Goal: Task Accomplishment & Management: Use online tool/utility

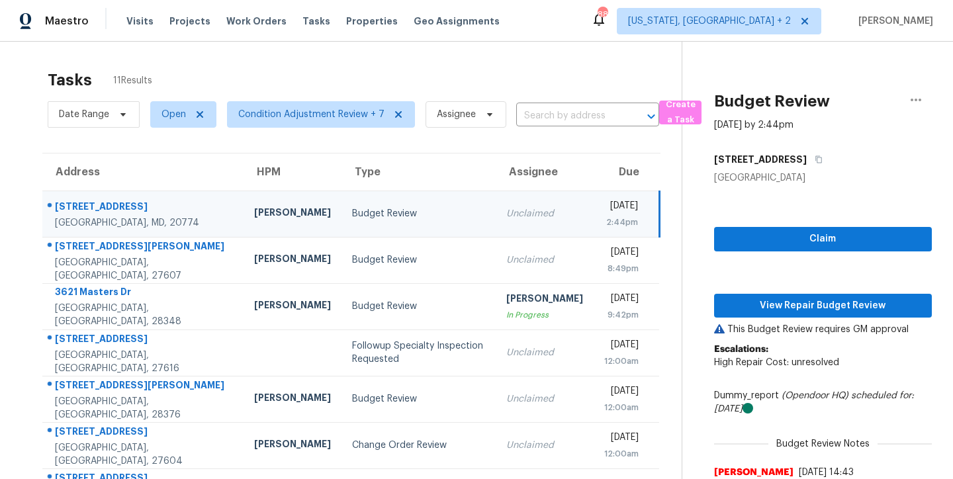
click at [161, 211] on td "[STREET_ADDRESS]" at bounding box center [142, 214] width 201 height 46
click at [827, 305] on span "View Repair Budget Review" at bounding box center [822, 306] width 196 height 17
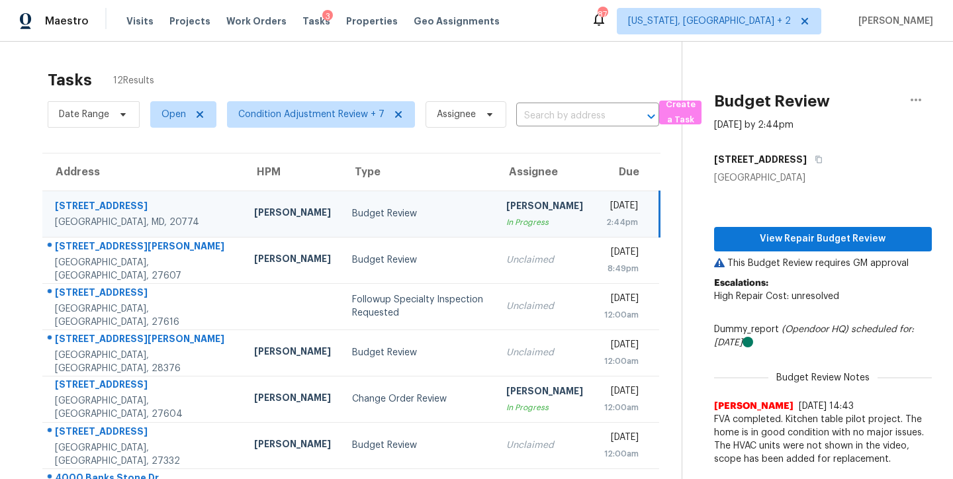
click at [492, 66] on div "Tasks 12 Results" at bounding box center [365, 80] width 634 height 34
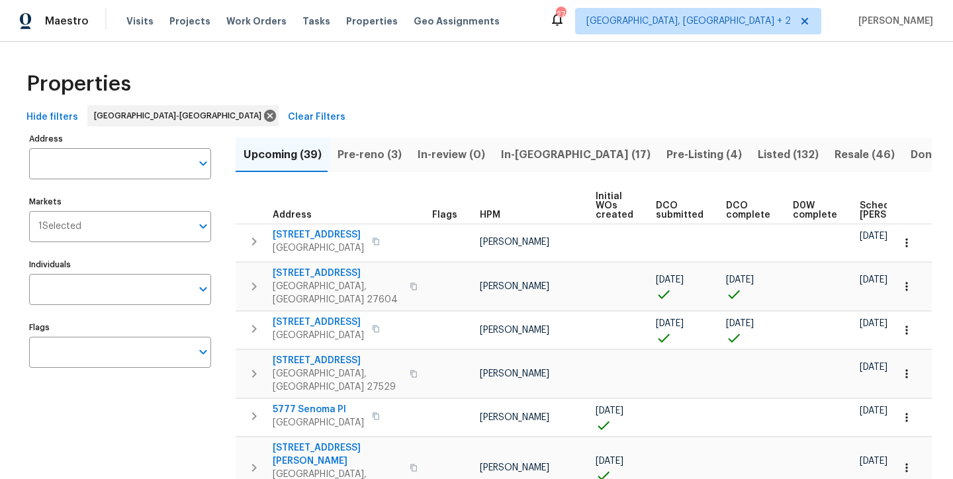
scroll to position [0, 171]
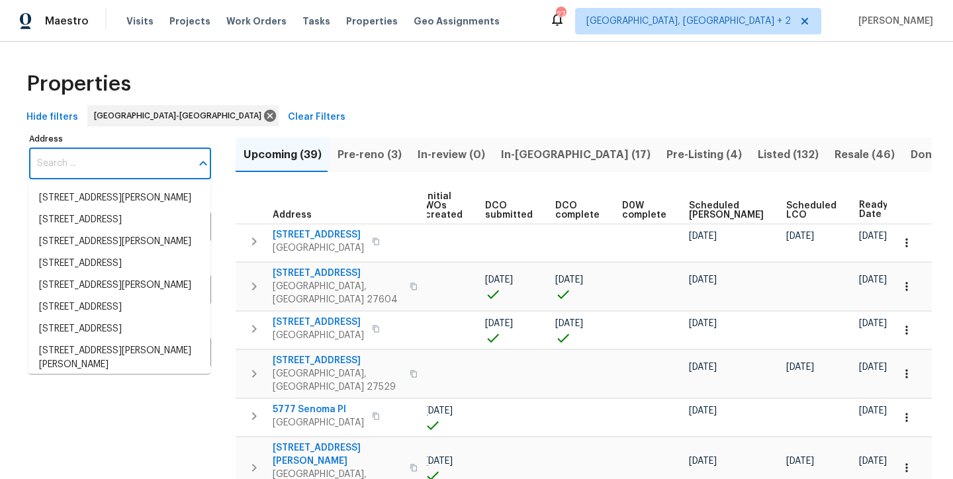
click at [96, 167] on input "Address" at bounding box center [110, 163] width 162 height 31
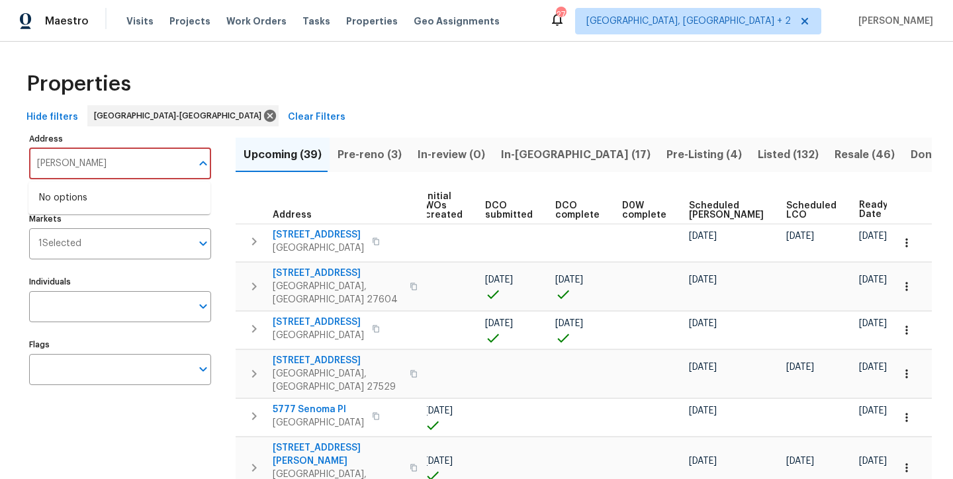
click at [34, 163] on input "madeline" at bounding box center [110, 163] width 162 height 31
click at [147, 165] on input "108 madeline" at bounding box center [110, 163] width 162 height 31
type input "108 madeline"
drag, startPoint x: 111, startPoint y: 169, endPoint x: 31, endPoint y: 163, distance: 80.3
click at [31, 163] on input "108 madeline" at bounding box center [110, 163] width 162 height 31
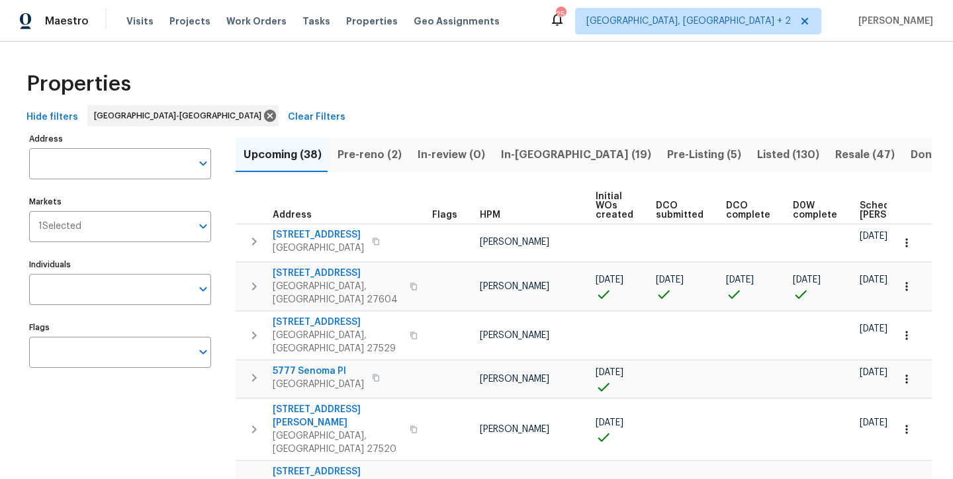
click at [442, 118] on div "Hide filters Raleigh-Durham Clear Filters" at bounding box center [476, 117] width 910 height 24
click at [95, 157] on input "Address" at bounding box center [110, 163] width 162 height 31
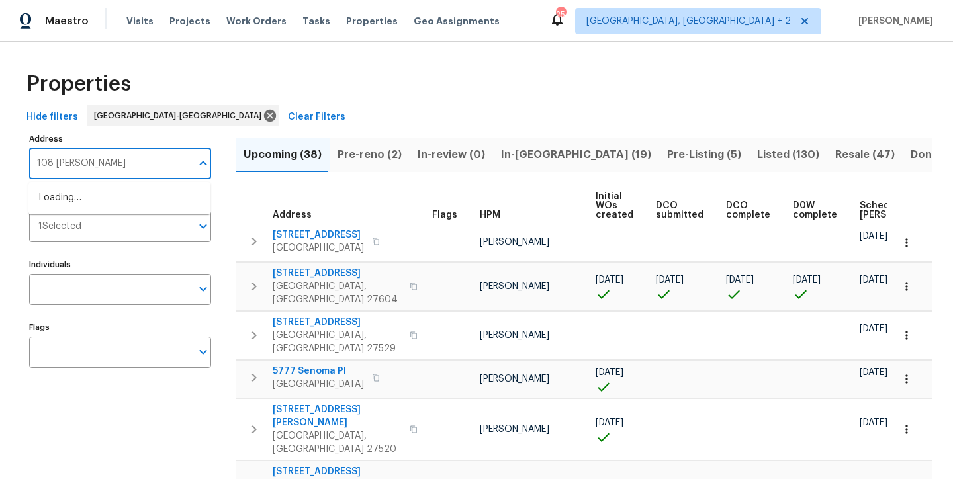
type input "108 madeline"
click at [51, 209] on li "108 Madeline Ct Youngsville NC 27596" at bounding box center [119, 198] width 182 height 22
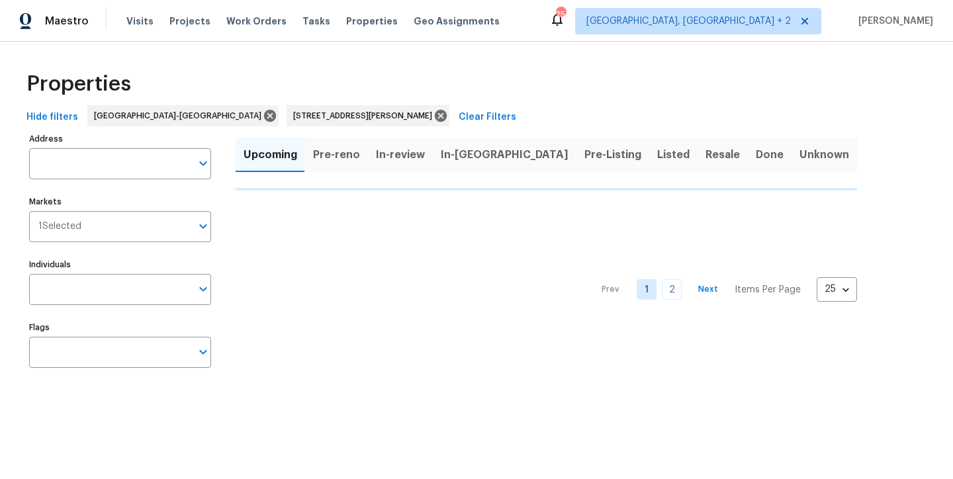
type input "108 Madeline Ct Youngsville NC 27596"
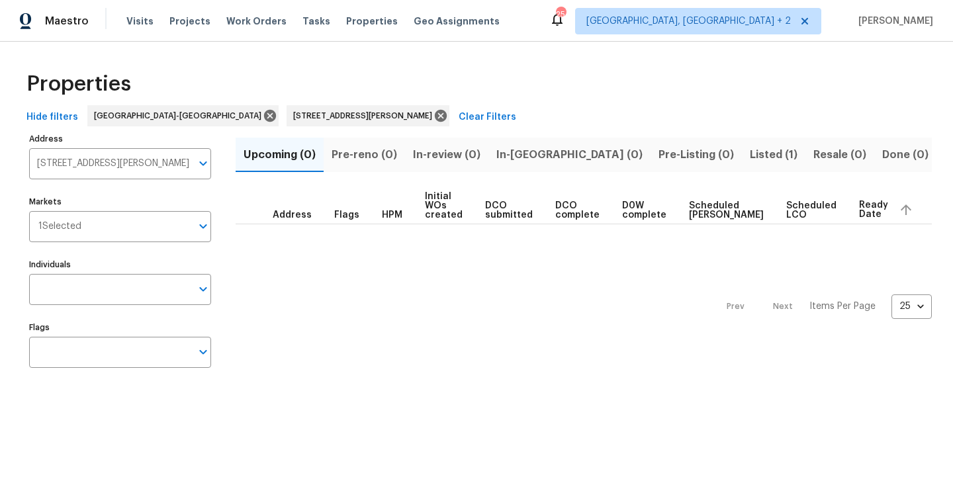
click at [750, 155] on span "Listed (1)" at bounding box center [774, 155] width 48 height 19
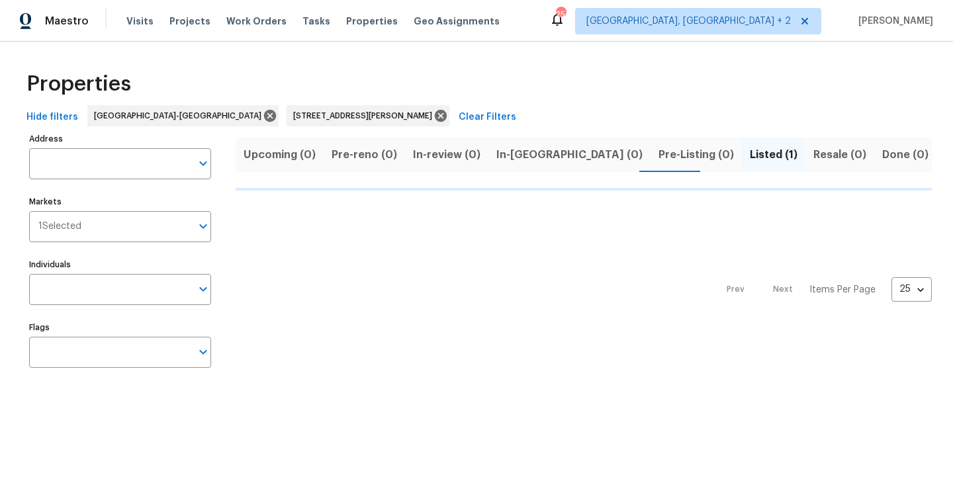
type input "108 Madeline Ct Youngsville NC 27596"
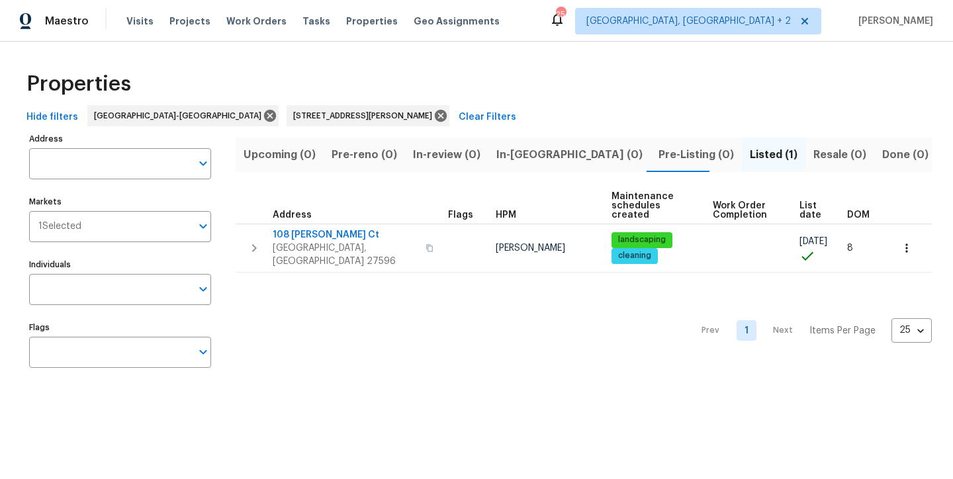
type input "108 Madeline Ct Youngsville NC 27596"
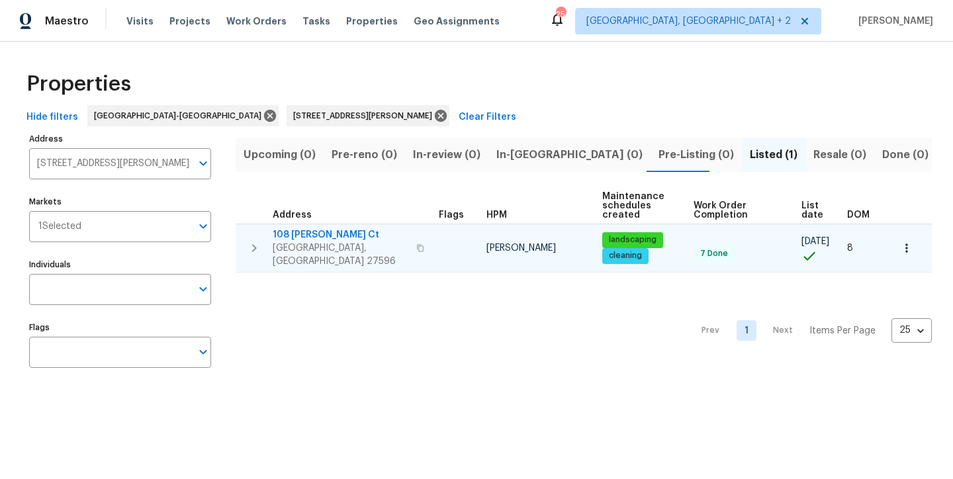
click at [320, 237] on span "108 Madeline Ct" at bounding box center [341, 234] width 136 height 13
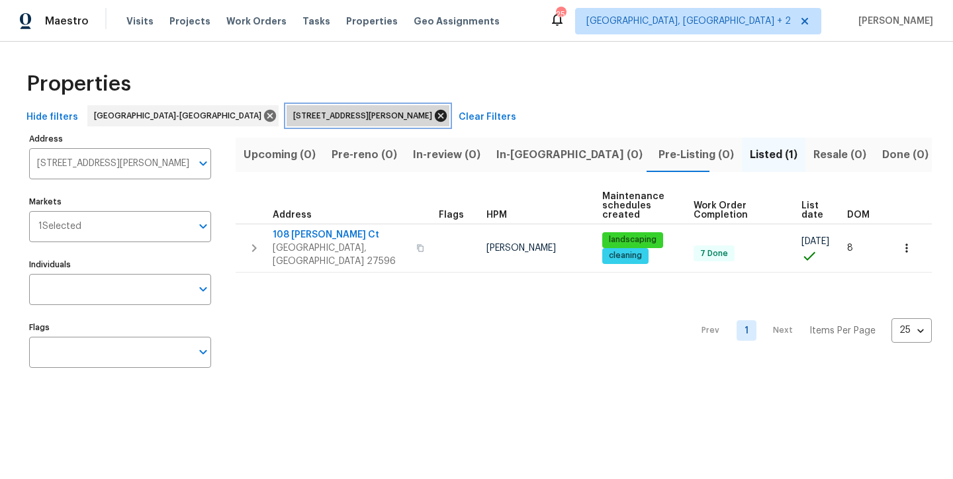
click at [435, 116] on icon at bounding box center [441, 116] width 12 height 12
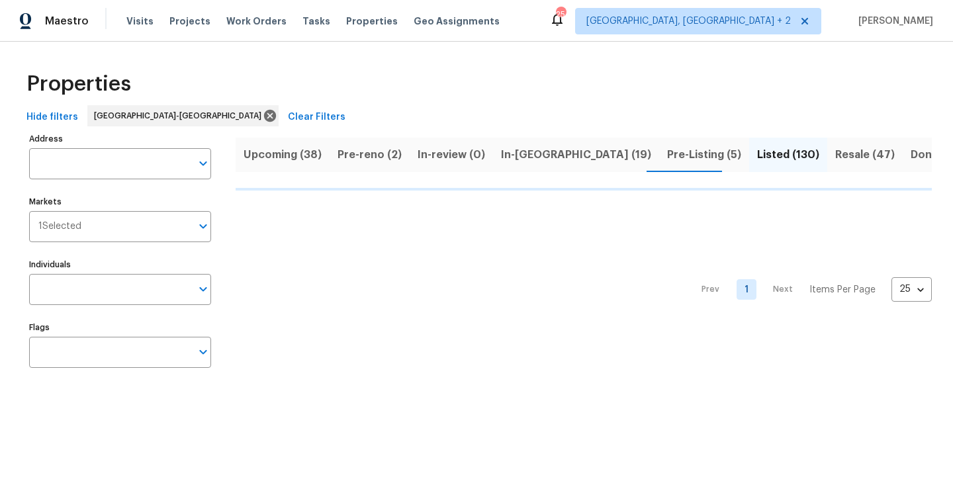
click at [392, 163] on button "Pre-reno (2)" at bounding box center [369, 155] width 80 height 34
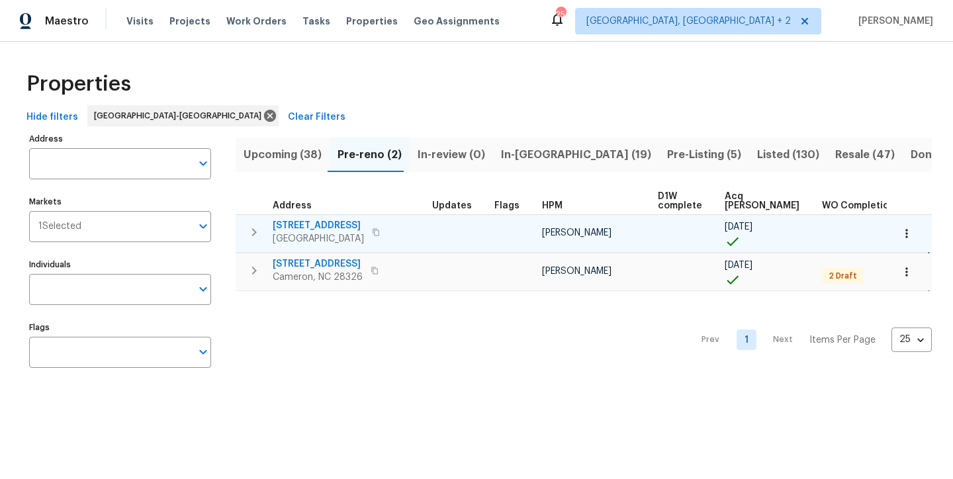
click at [256, 236] on icon "button" at bounding box center [254, 232] width 16 height 16
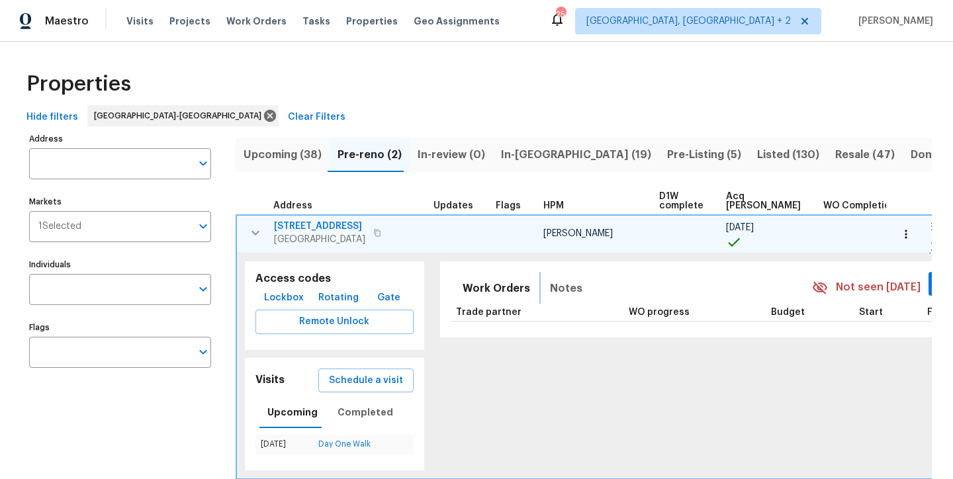
click at [554, 288] on span "Notes" at bounding box center [566, 288] width 32 height 19
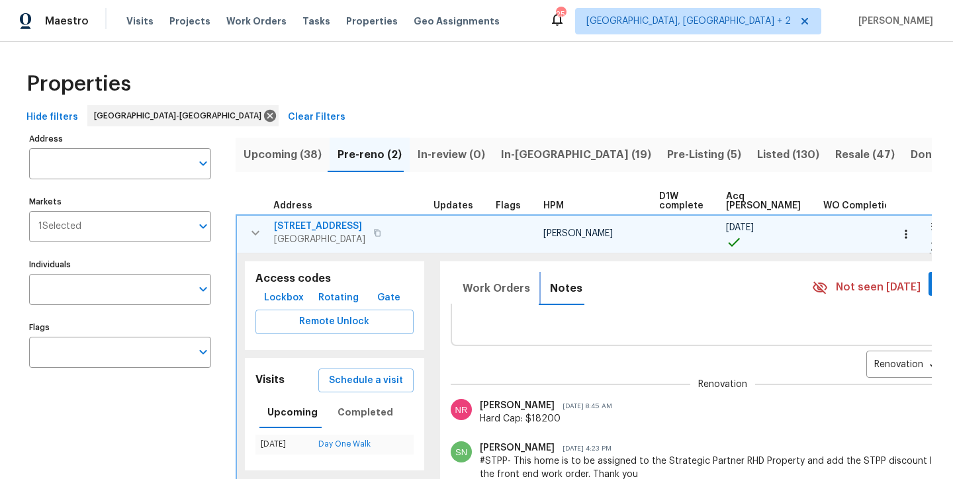
scroll to position [101, 0]
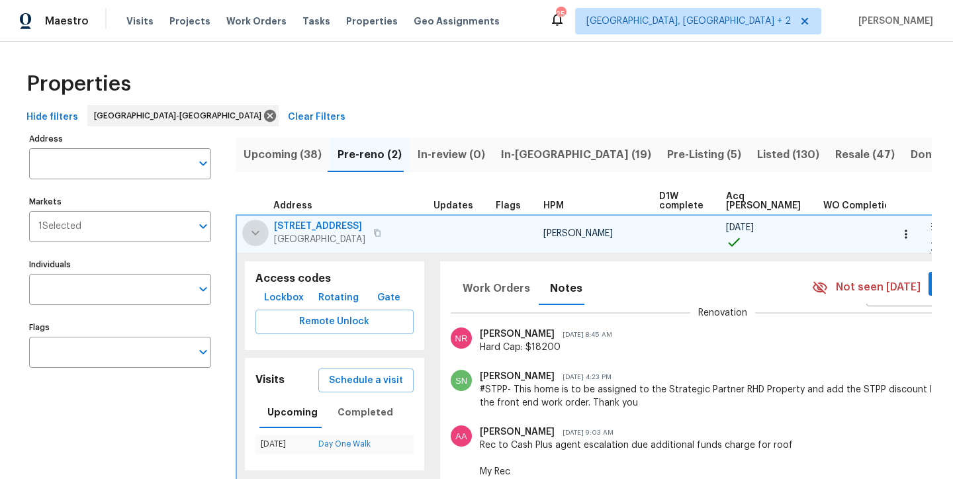
click at [261, 230] on icon "button" at bounding box center [255, 233] width 16 height 16
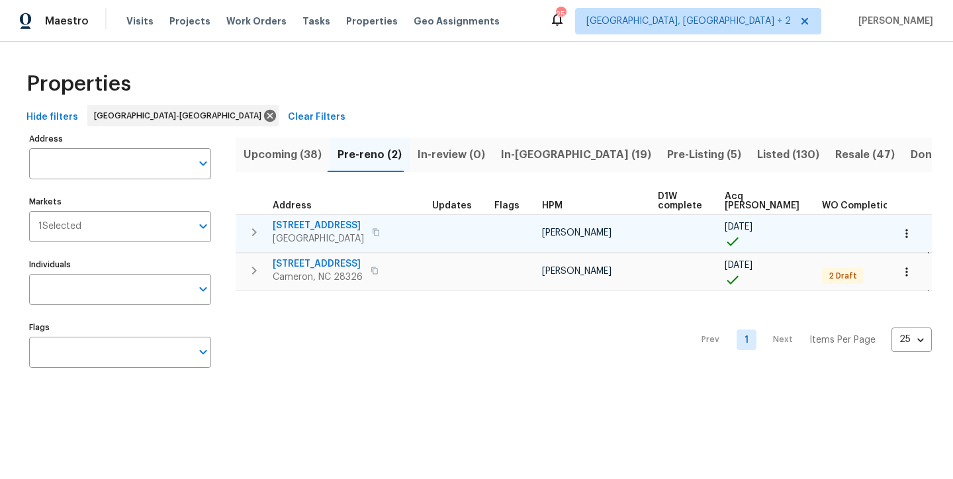
click at [429, 100] on div "Properties" at bounding box center [476, 84] width 910 height 42
click at [637, 4] on div "Maestro Visits Projects Work Orders Tasks Properties Geo Assignments 25 Charles…" at bounding box center [476, 21] width 953 height 42
click at [386, 93] on div "Properties" at bounding box center [476, 84] width 910 height 42
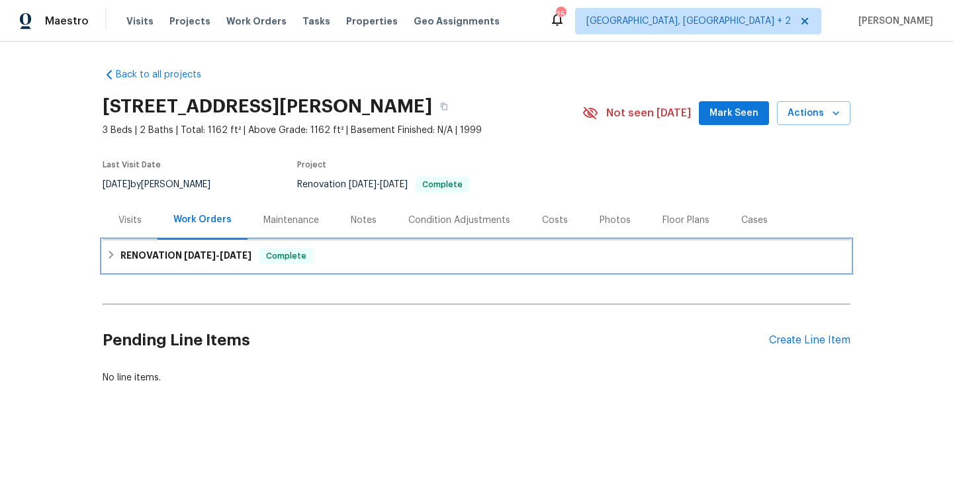
click at [107, 259] on div "RENOVATION 8/15/25 - 8/28/25 Complete" at bounding box center [477, 256] width 740 height 16
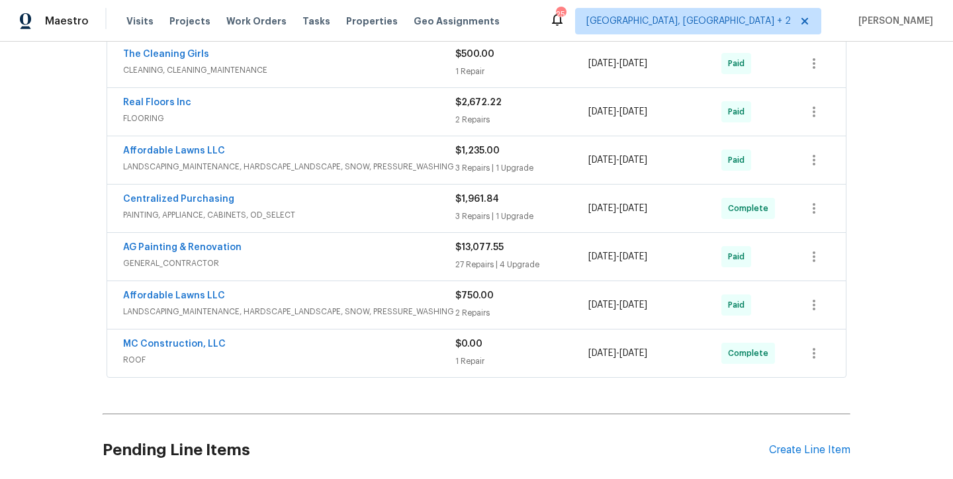
scroll to position [256, 0]
click at [164, 343] on link "MC Construction, LLC" at bounding box center [174, 343] width 103 height 9
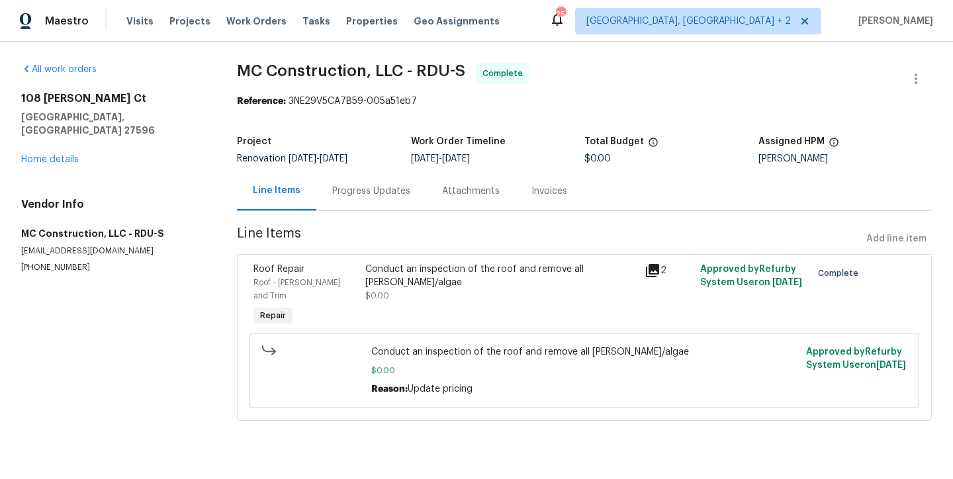
click at [363, 196] on div "Progress Updates" at bounding box center [371, 191] width 78 height 13
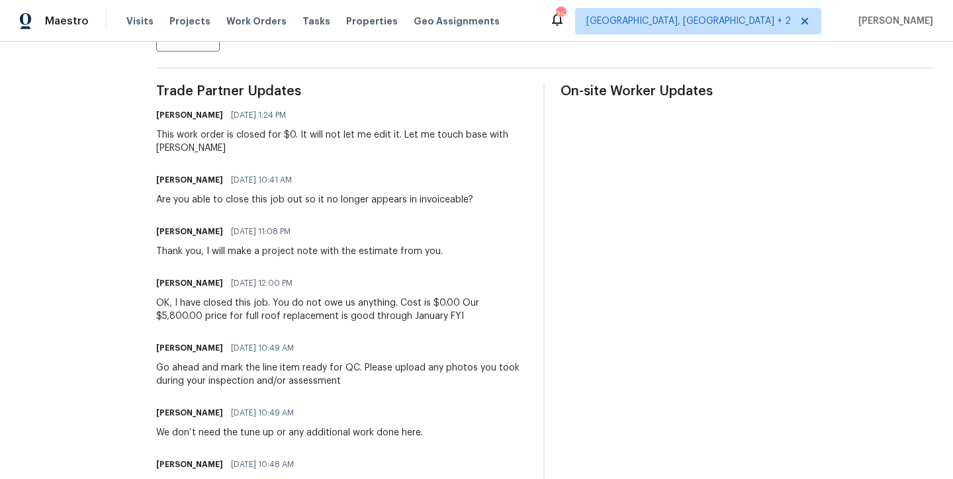
scroll to position [310, 0]
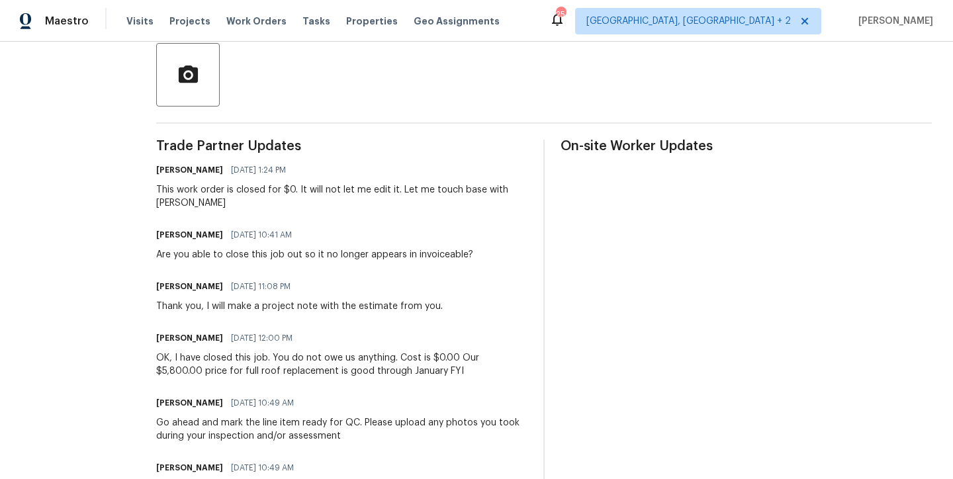
click at [387, 105] on div at bounding box center [543, 75] width 775 height 64
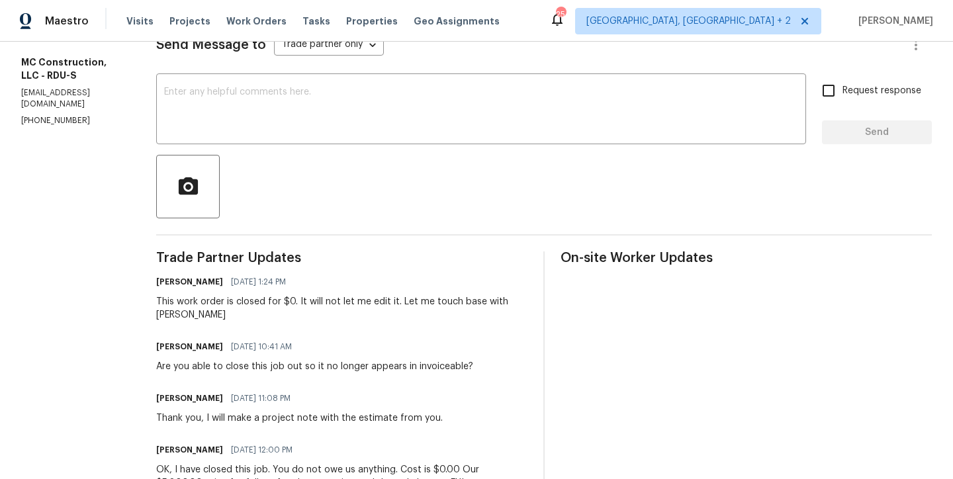
click at [374, 162] on div at bounding box center [543, 187] width 775 height 64
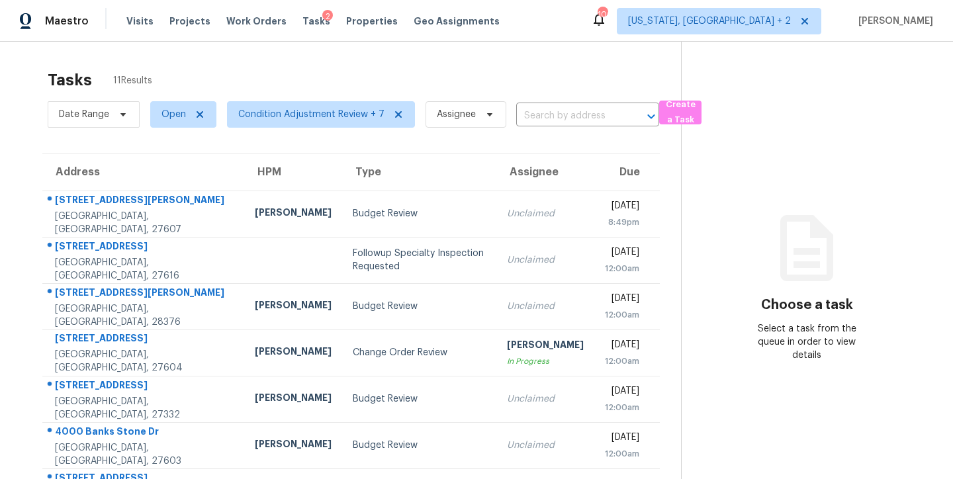
click at [320, 79] on div "Tasks 11 Results" at bounding box center [364, 80] width 633 height 34
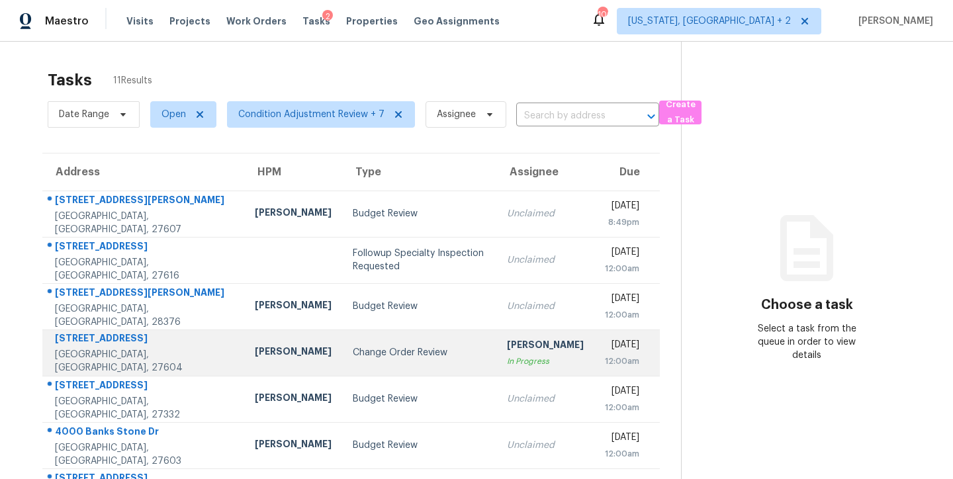
scroll to position [220, 0]
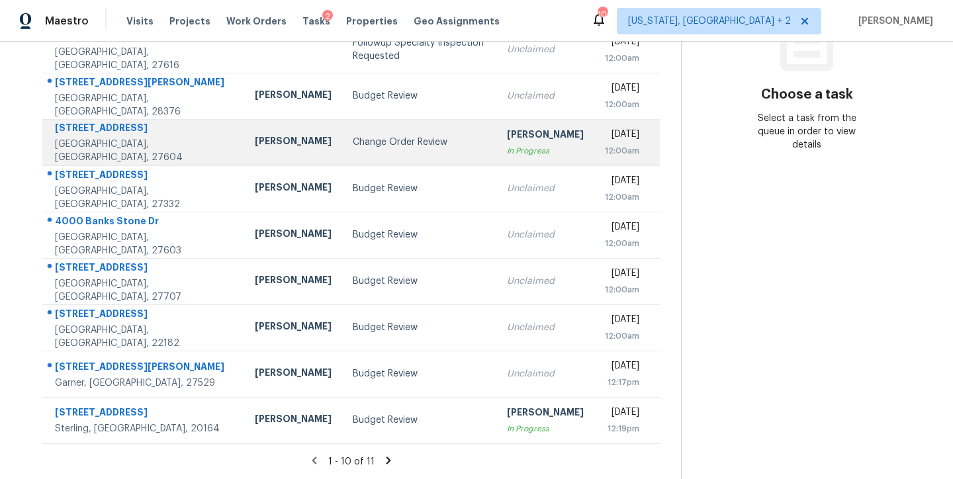
click at [353, 136] on div "Change Order Review" at bounding box center [420, 142] width 134 height 13
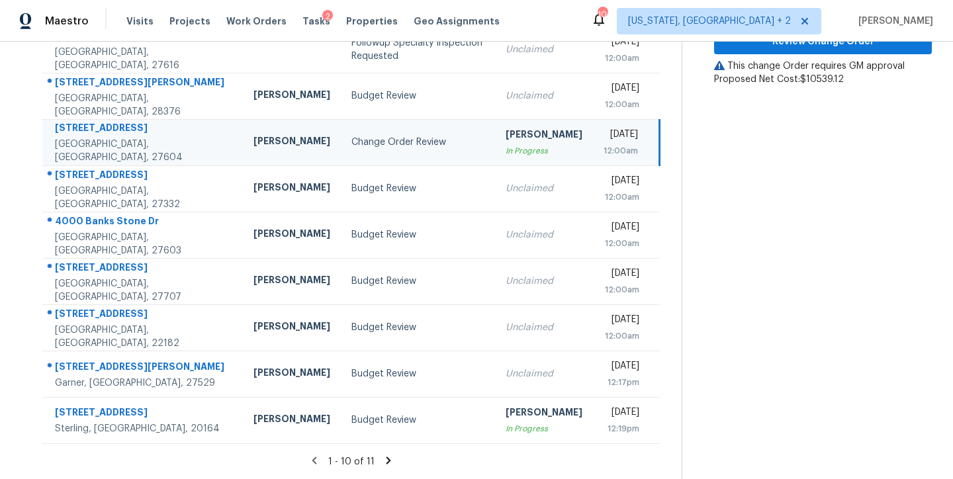
scroll to position [0, 0]
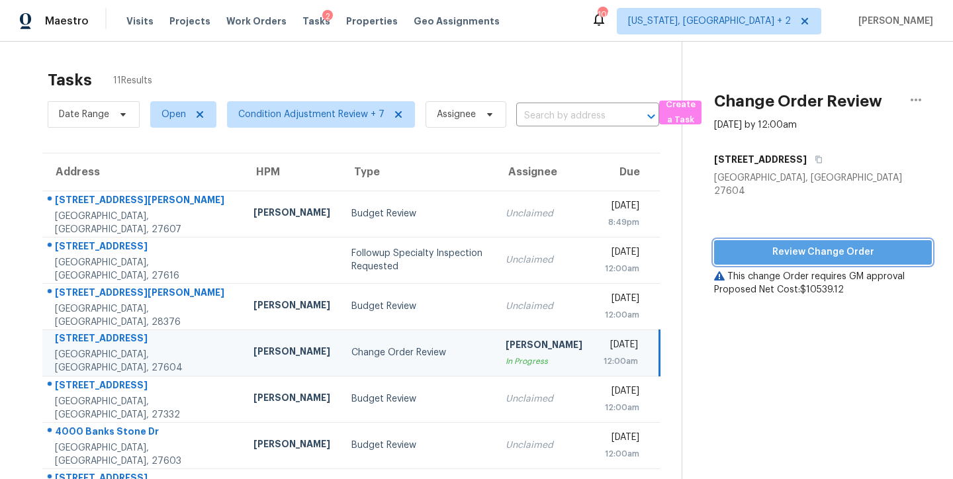
click at [830, 244] on span "Review Change Order" at bounding box center [822, 252] width 196 height 17
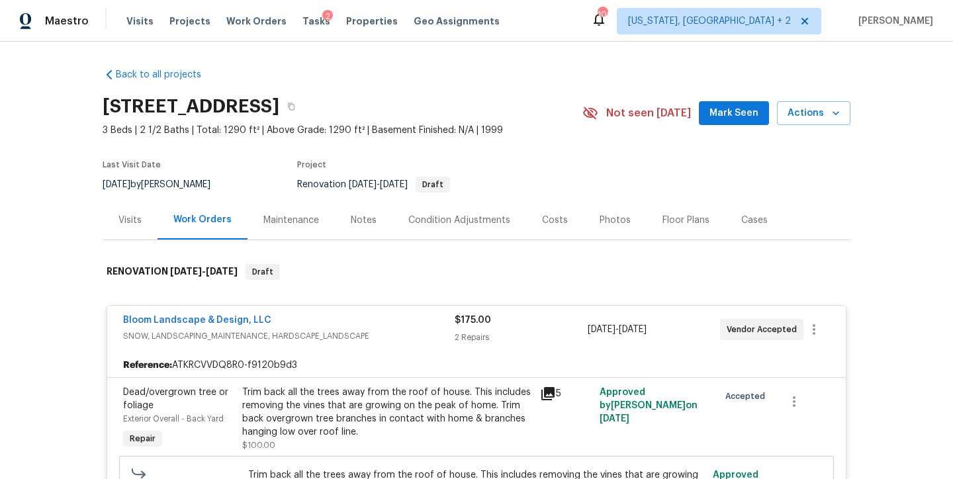
click at [504, 146] on section "4217 Toccopola St, Raleigh, NC 27604 3 Beds | 2 1/2 Baths | Total: 1290 ft² | A…" at bounding box center [477, 144] width 748 height 111
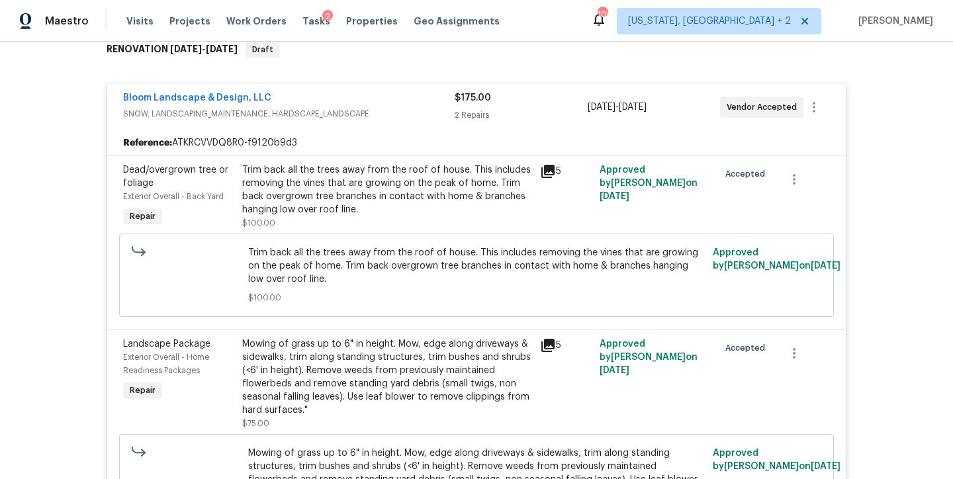
scroll to position [101, 0]
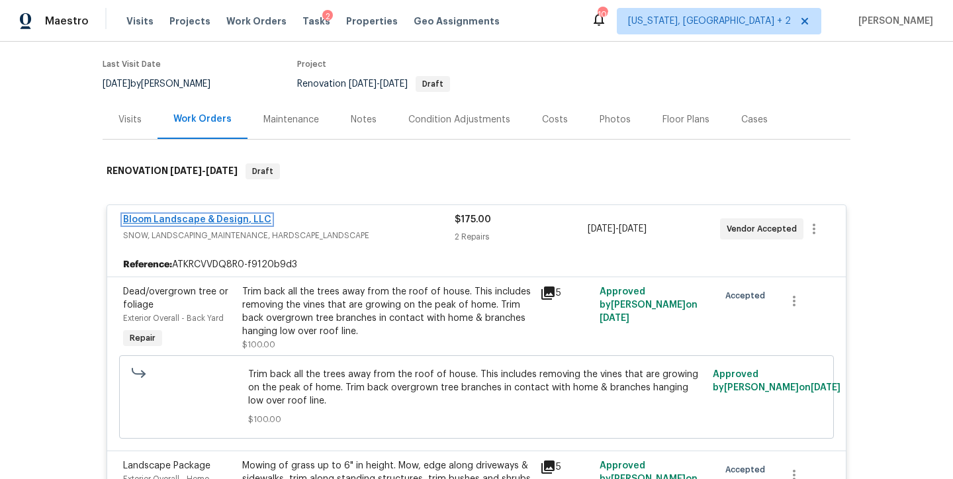
click at [236, 221] on link "Bloom Landscape & Design, LLC" at bounding box center [197, 219] width 148 height 9
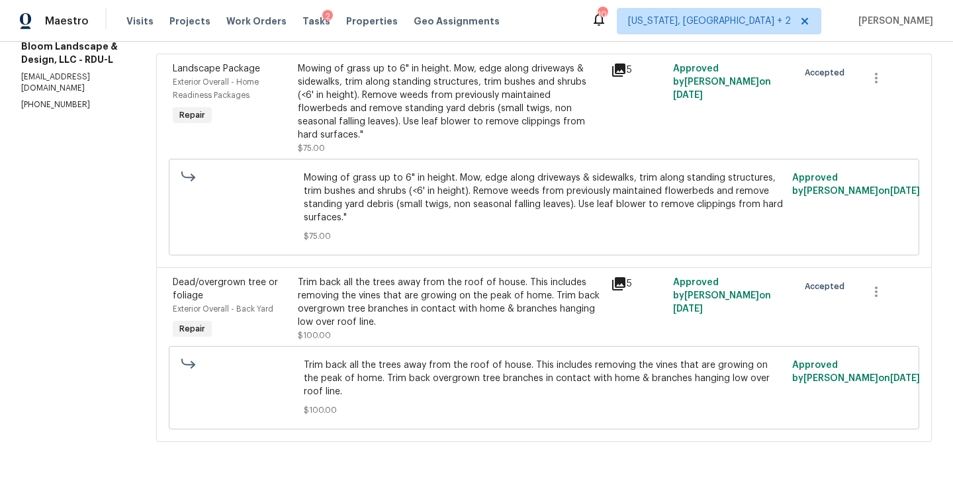
scroll to position [211, 0]
click at [302, 24] on span "Tasks" at bounding box center [316, 21] width 28 height 9
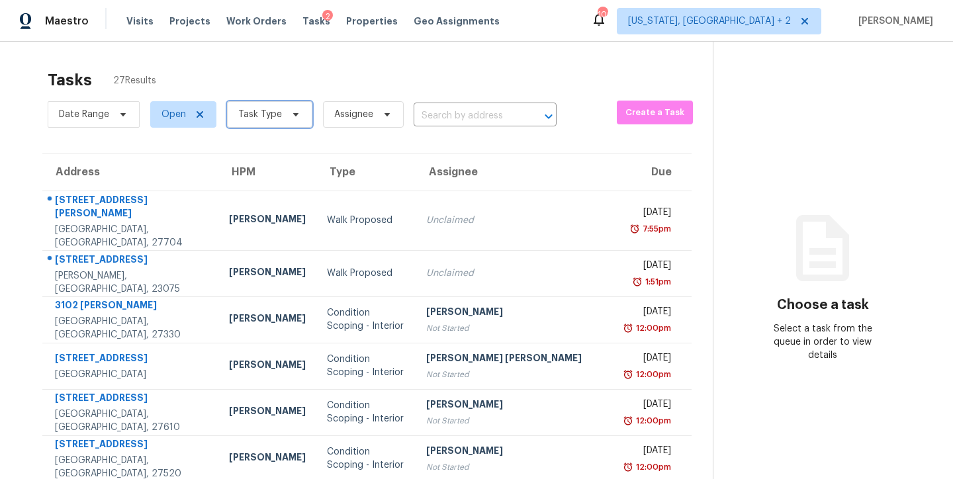
click at [268, 116] on span "Task Type" at bounding box center [260, 114] width 44 height 13
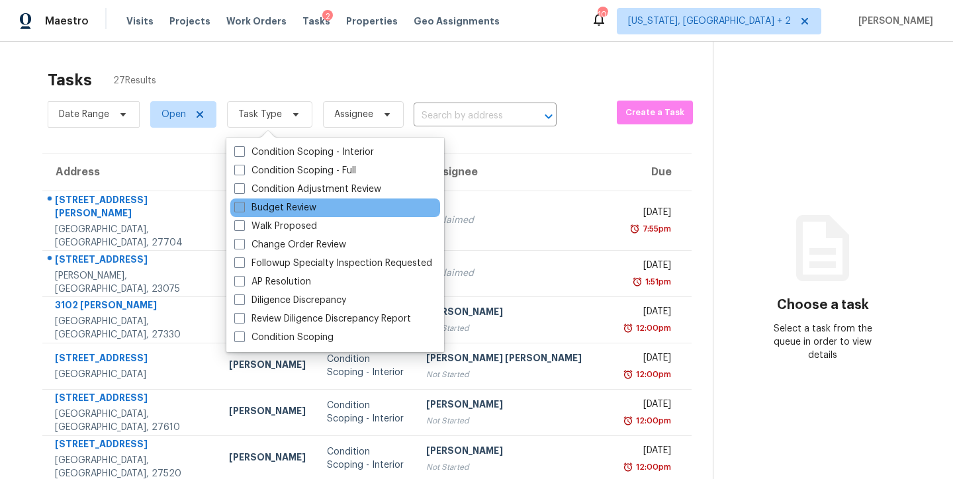
click at [284, 203] on label "Budget Review" at bounding box center [275, 207] width 82 height 13
click at [243, 203] on input "Budget Review" at bounding box center [238, 205] width 9 height 9
checkbox input "true"
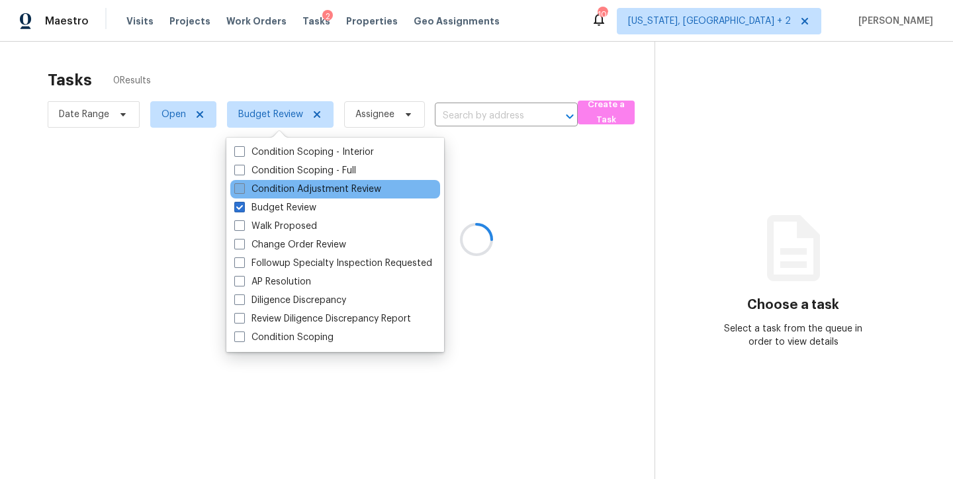
click at [287, 184] on label "Condition Adjustment Review" at bounding box center [307, 189] width 147 height 13
click at [243, 184] on input "Condition Adjustment Review" at bounding box center [238, 187] width 9 height 9
checkbox input "true"
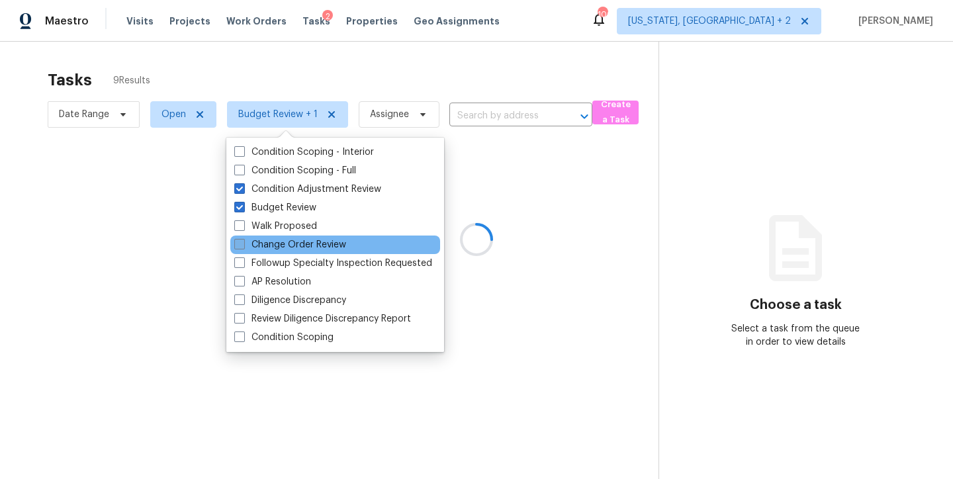
click at [296, 245] on label "Change Order Review" at bounding box center [290, 244] width 112 height 13
click at [243, 245] on input "Change Order Review" at bounding box center [238, 242] width 9 height 9
checkbox input "true"
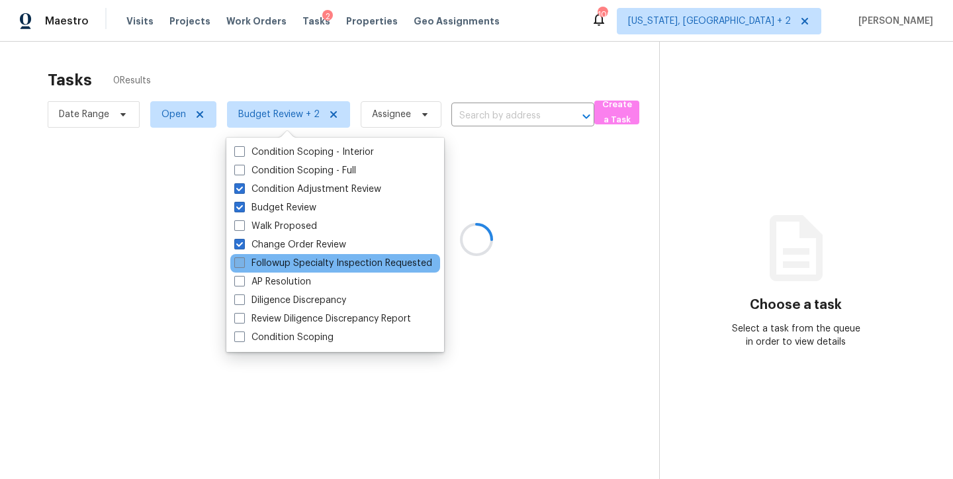
click at [294, 261] on label "Followup Specialty Inspection Requested" at bounding box center [333, 263] width 198 height 13
click at [243, 261] on input "Followup Specialty Inspection Requested" at bounding box center [238, 261] width 9 height 9
checkbox input "true"
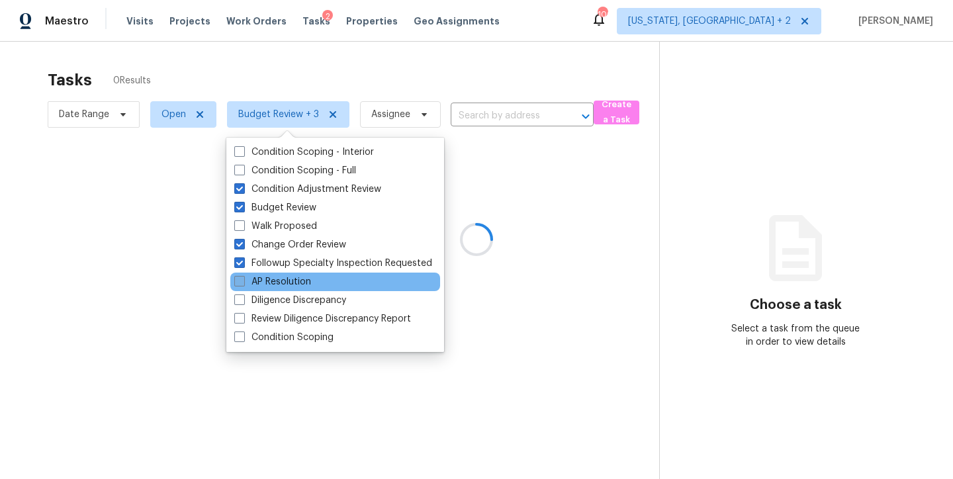
click at [287, 277] on label "AP Resolution" at bounding box center [272, 281] width 77 height 13
click at [243, 277] on input "AP Resolution" at bounding box center [238, 279] width 9 height 9
checkbox input "true"
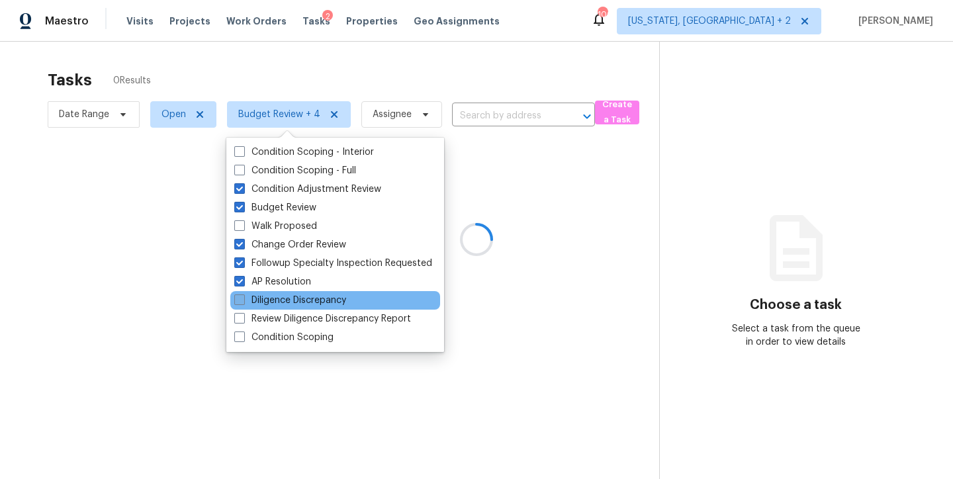
click at [284, 301] on label "Diligence Discrepancy" at bounding box center [290, 300] width 112 height 13
click at [243, 301] on input "Diligence Discrepancy" at bounding box center [238, 298] width 9 height 9
checkbox input "true"
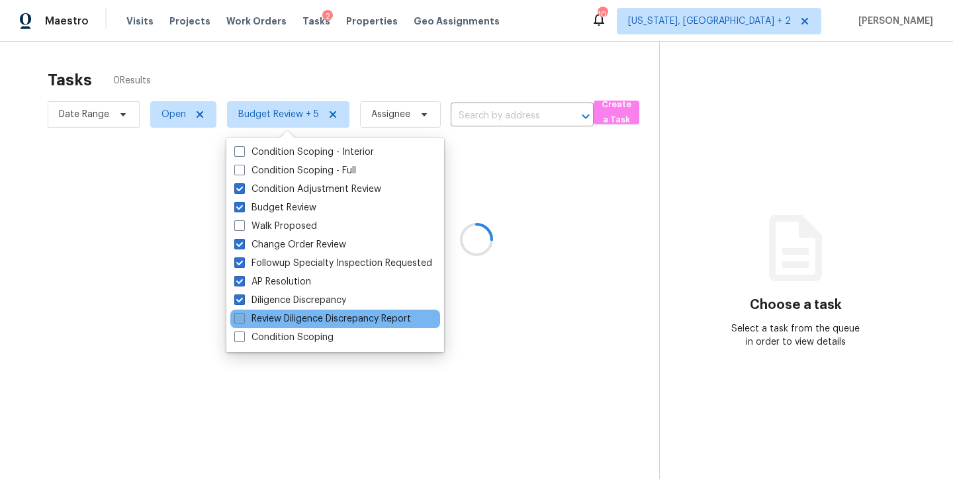
click at [284, 321] on label "Review Diligence Discrepancy Report" at bounding box center [322, 318] width 177 height 13
click at [243, 321] on input "Review Diligence Discrepancy Report" at bounding box center [238, 316] width 9 height 9
checkbox input "true"
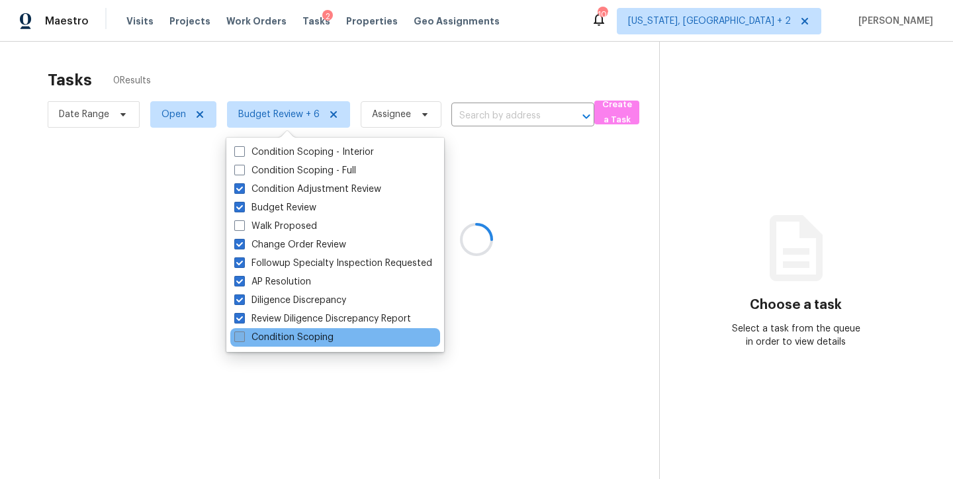
click at [283, 333] on label "Condition Scoping" at bounding box center [283, 337] width 99 height 13
click at [243, 333] on input "Condition Scoping" at bounding box center [238, 335] width 9 height 9
checkbox input "true"
click at [437, 44] on div at bounding box center [476, 239] width 953 height 479
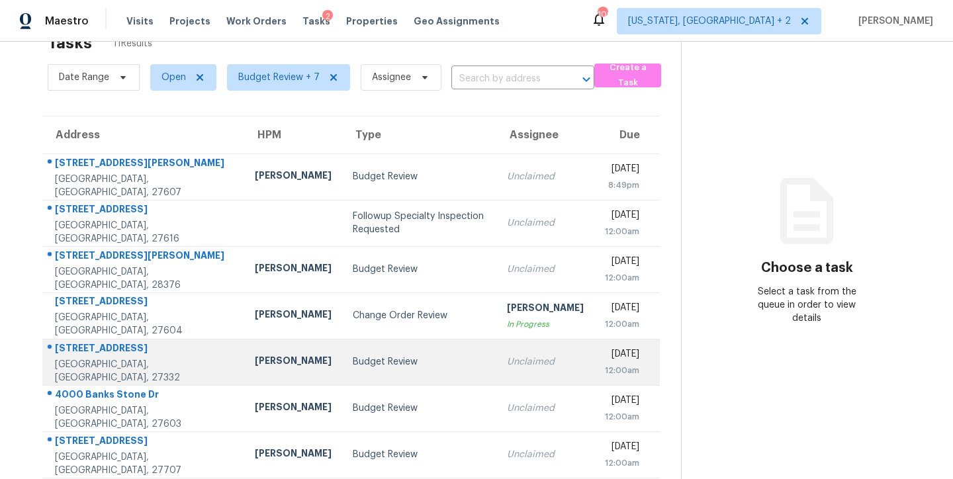
scroll to position [51, 0]
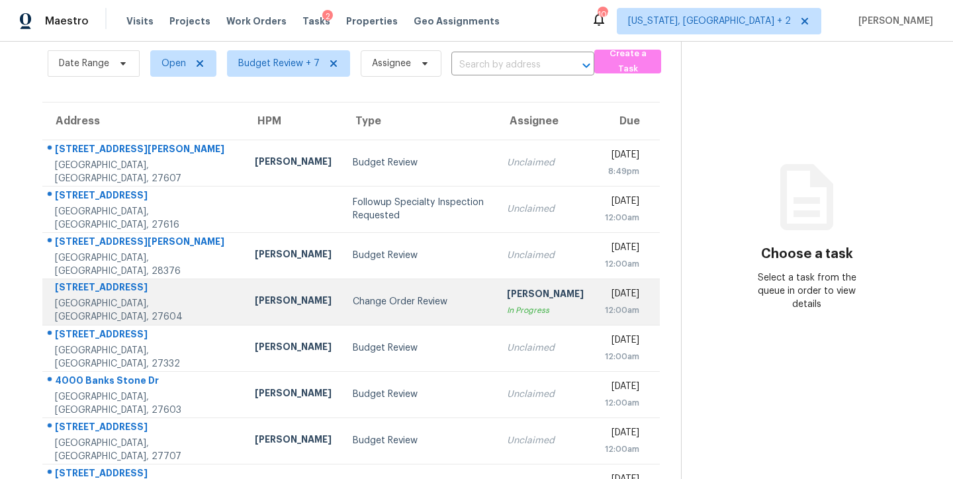
click at [431, 306] on td "Change Order Review" at bounding box center [419, 302] width 155 height 46
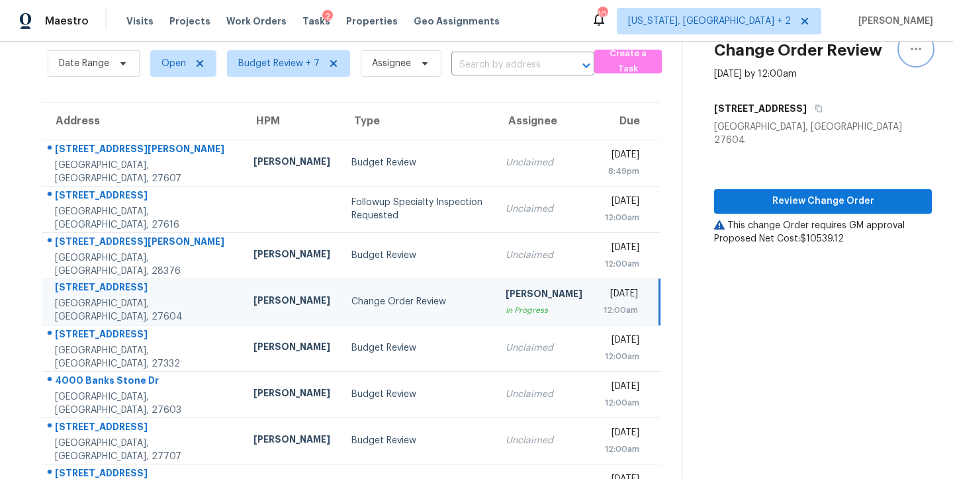
click at [910, 50] on icon "button" at bounding box center [916, 49] width 16 height 16
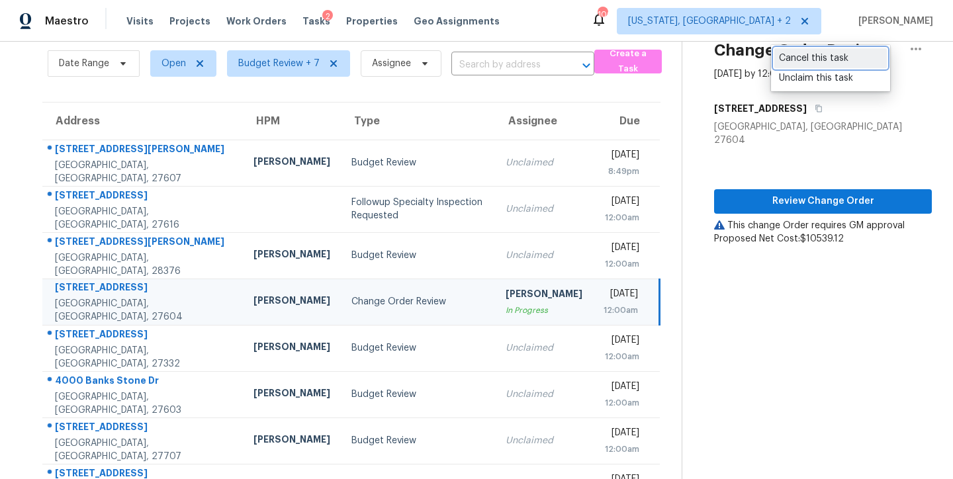
click at [809, 62] on div "Cancel this task" at bounding box center [830, 58] width 103 height 13
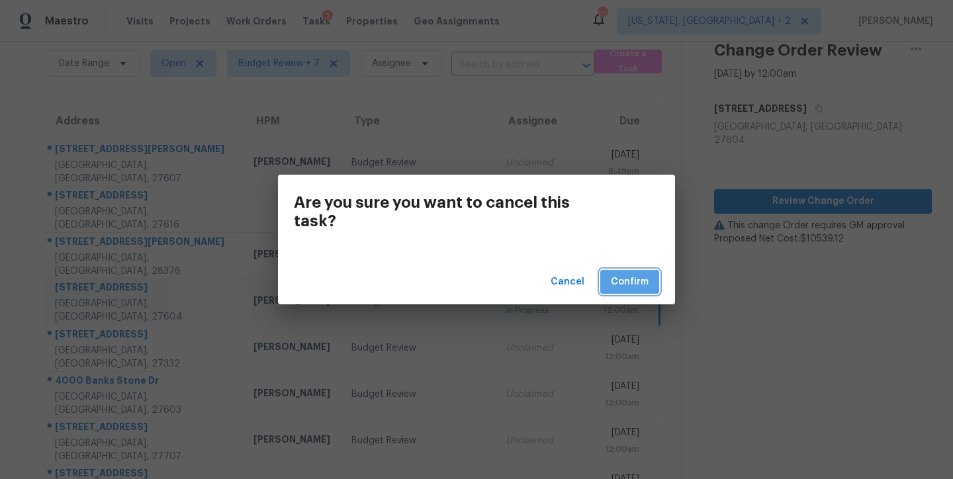
click at [654, 286] on button "Confirm" at bounding box center [629, 282] width 59 height 24
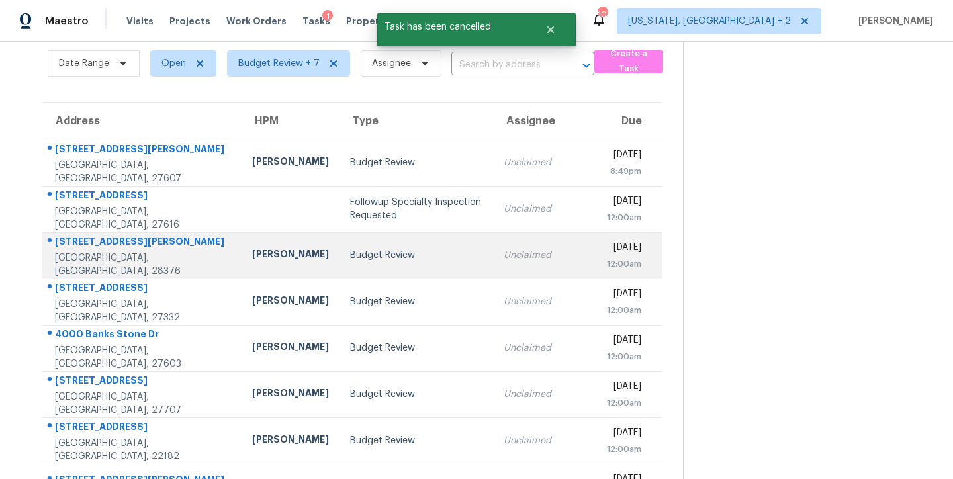
scroll to position [195, 0]
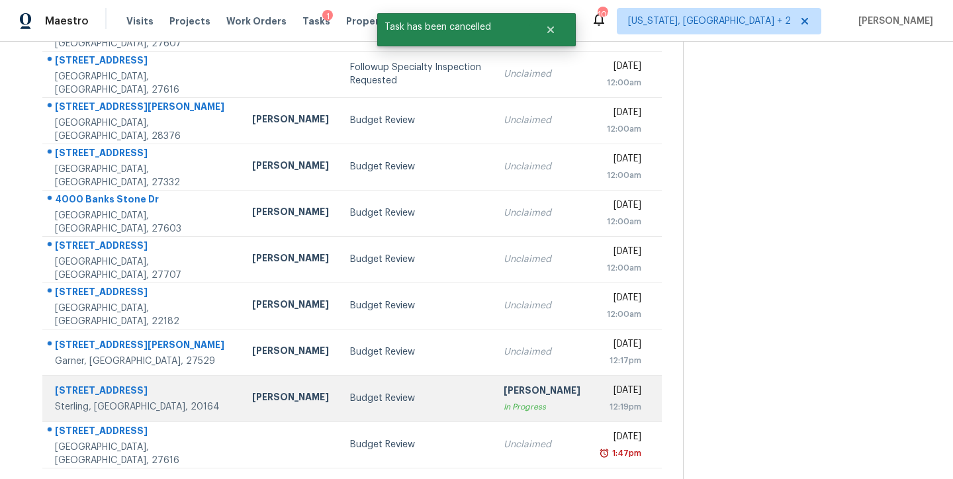
click at [350, 392] on div "Budget Review" at bounding box center [416, 398] width 132 height 13
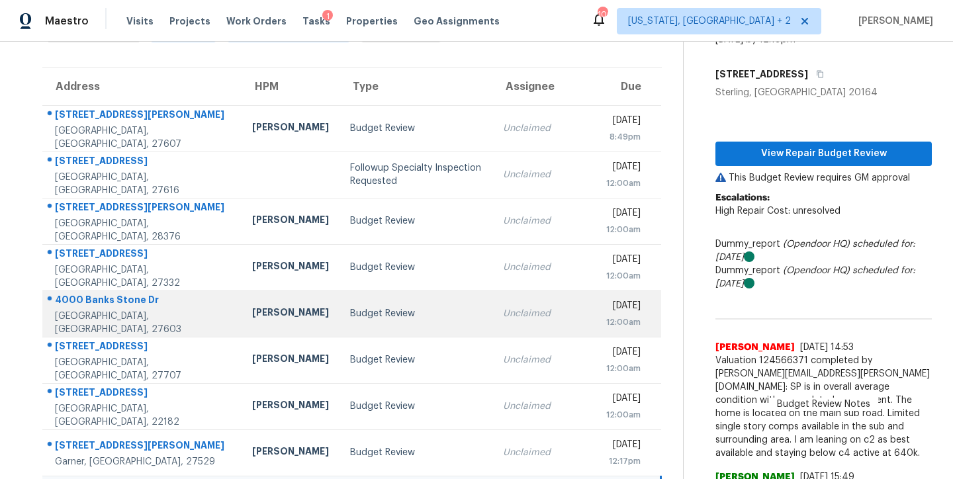
scroll to position [0, 0]
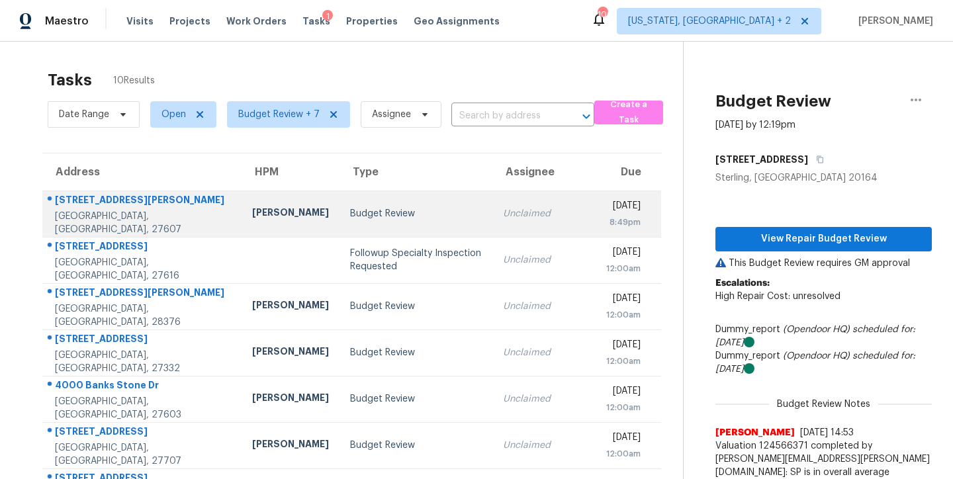
click at [339, 224] on td "Budget Review" at bounding box center [415, 214] width 153 height 46
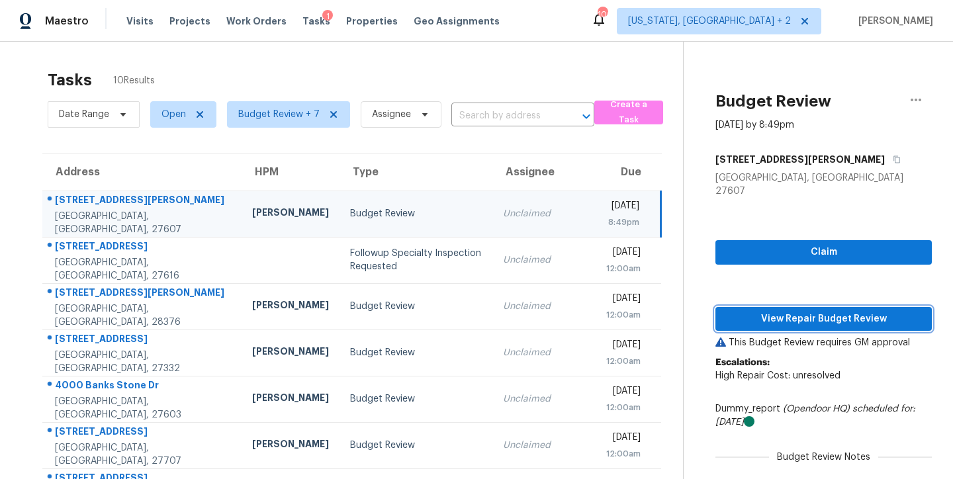
click at [859, 311] on span "View Repair Budget Review" at bounding box center [823, 319] width 195 height 17
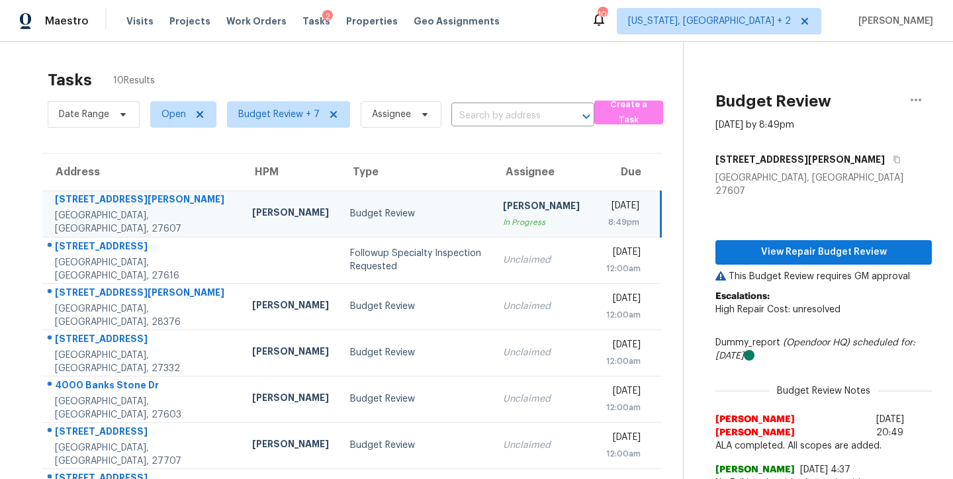
click at [551, 31] on div "Maestro Visits Projects Work Orders Tasks 2 Properties Geo Assignments 106 Wash…" at bounding box center [476, 21] width 953 height 42
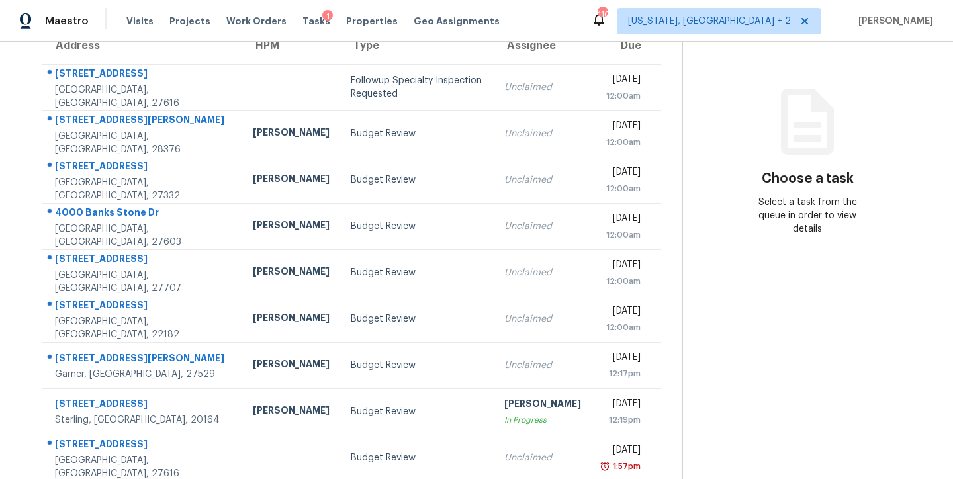
scroll to position [149, 0]
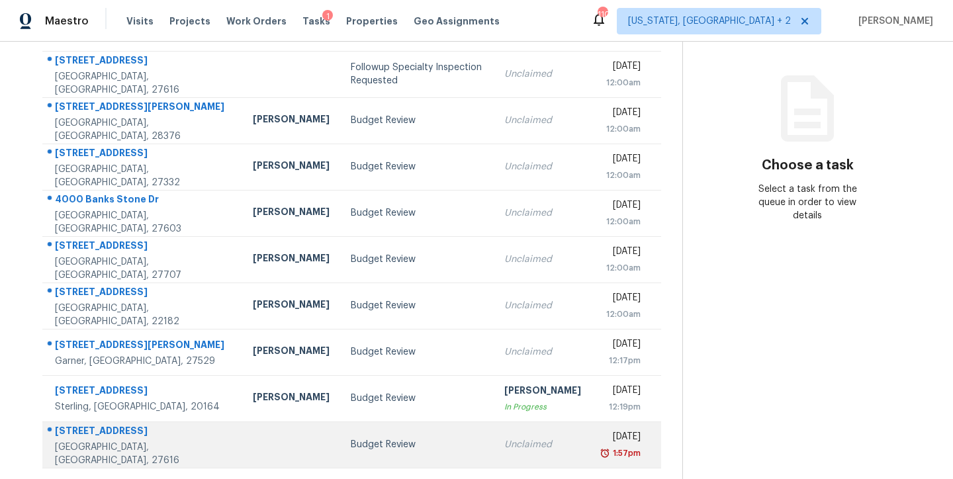
click at [351, 438] on div "Budget Review" at bounding box center [417, 444] width 132 height 13
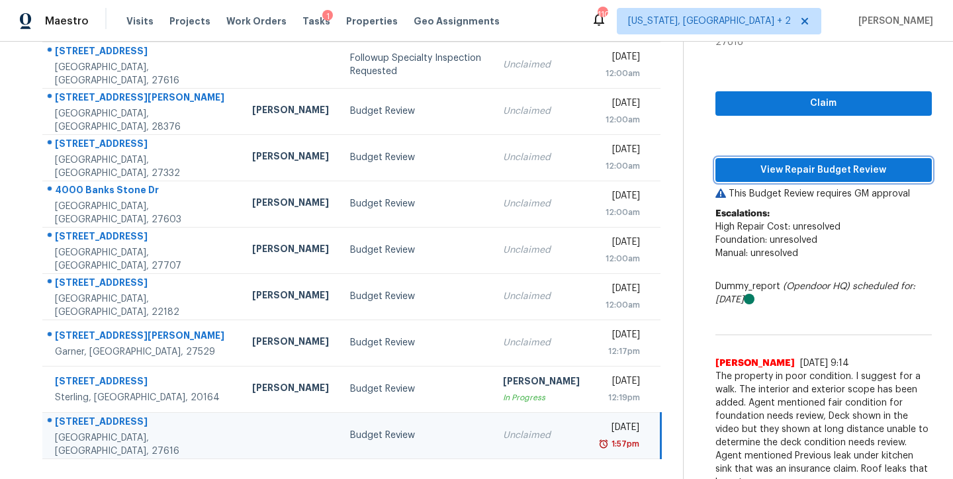
click at [849, 162] on span "View Repair Budget Review" at bounding box center [823, 170] width 195 height 17
